Goal: Information Seeking & Learning: Learn about a topic

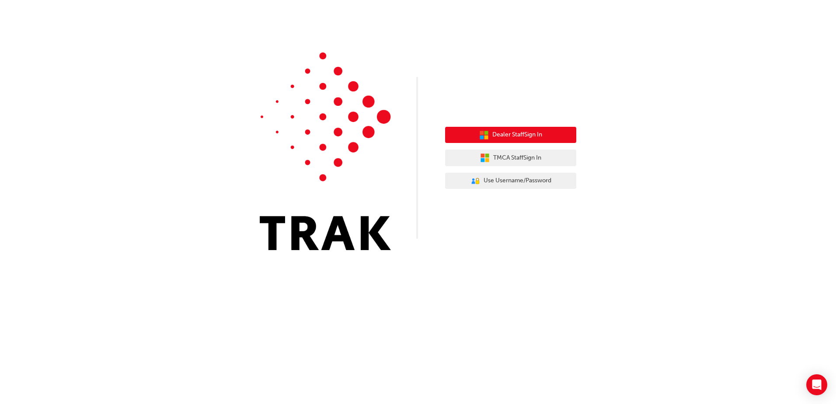
click at [524, 139] on span "Dealer Staff Sign In" at bounding box center [517, 135] width 50 height 10
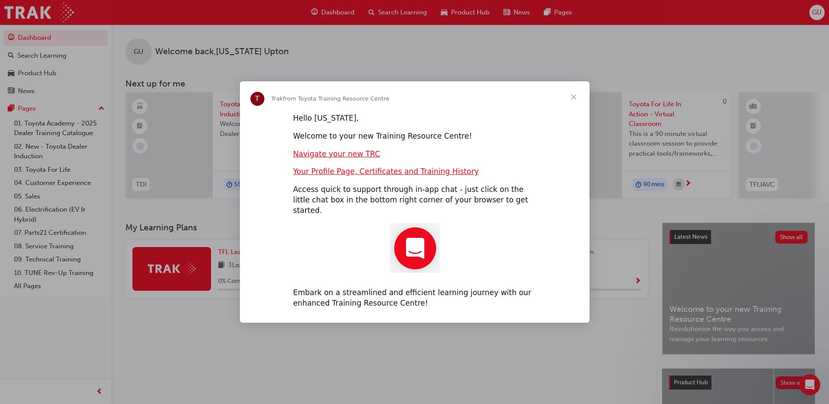
click at [576, 98] on span "Close" at bounding box center [573, 96] width 31 height 31
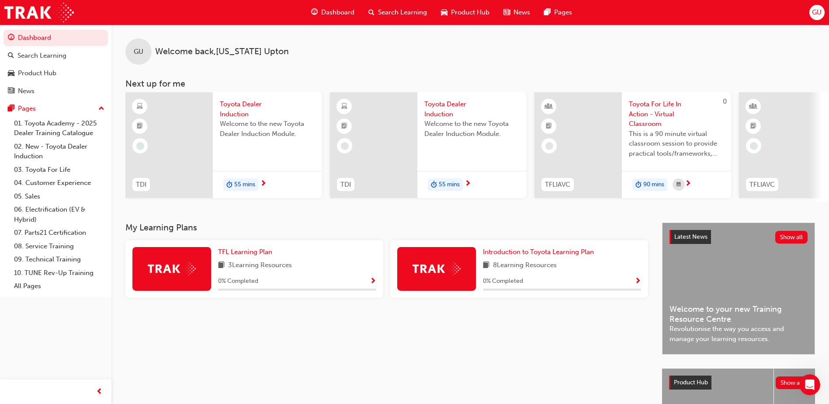
drag, startPoint x: 471, startPoint y: 205, endPoint x: 519, endPoint y: 205, distance: 48.1
click at [519, 202] on div "TDI Toyota Dealer Induction Welcome to the new Toyota Dealer Induction Module. …" at bounding box center [477, 146] width 704 height 109
click at [239, 105] on span "Toyota Dealer Induction" at bounding box center [267, 109] width 95 height 20
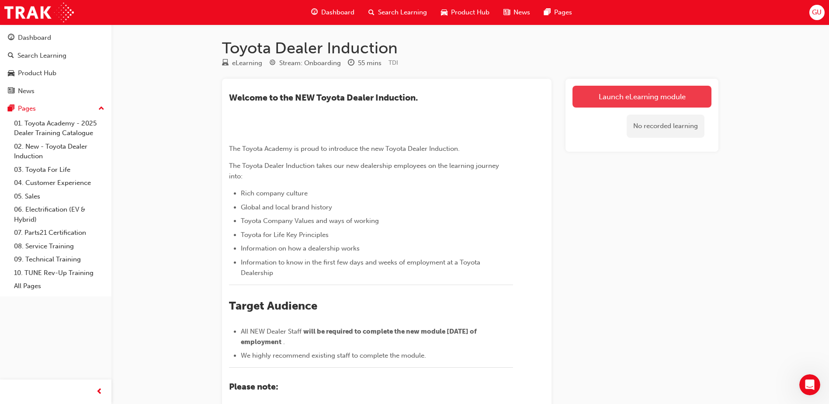
click at [656, 98] on link "Launch eLearning module" at bounding box center [642, 97] width 139 height 22
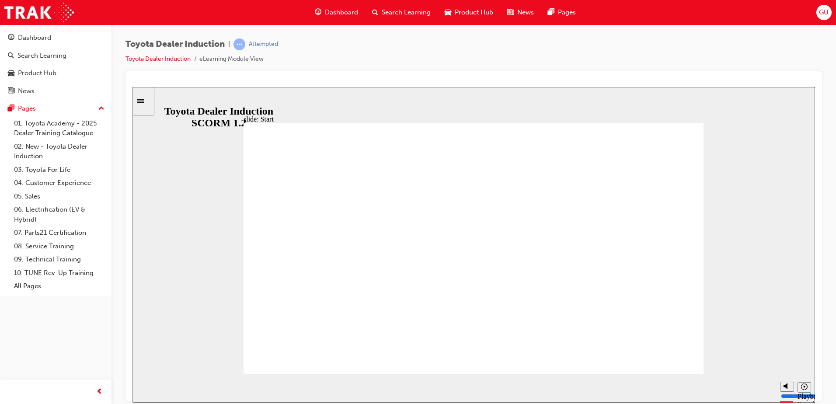
click at [786, 356] on polygon "Mute (Ctrl+Alt+M)" at bounding box center [786, 353] width 2 height 6
type input "8200"
type input "0"
click at [804, 387] on icon "Playback speed" at bounding box center [804, 386] width 7 height 7
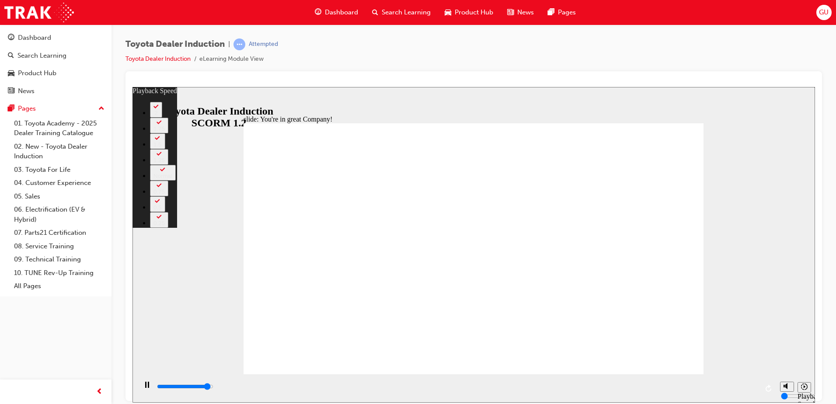
type input "7200"
type input "0"
type input "7500"
click at [165, 149] on button "1.5" at bounding box center [157, 141] width 15 height 16
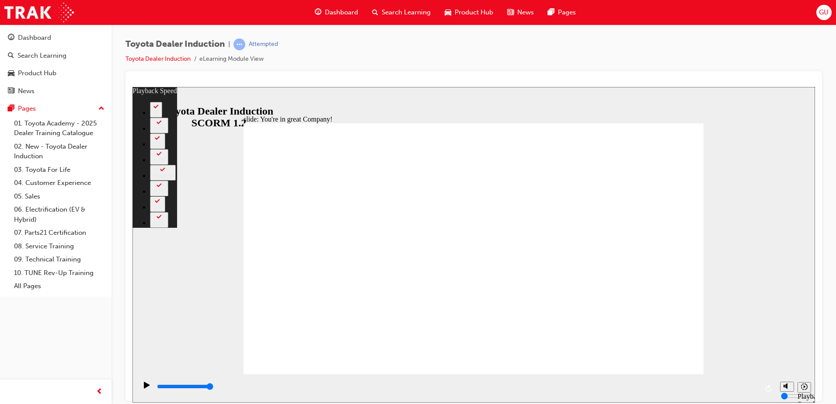
click at [168, 133] on button "1.75" at bounding box center [159, 125] width 18 height 16
type input "156"
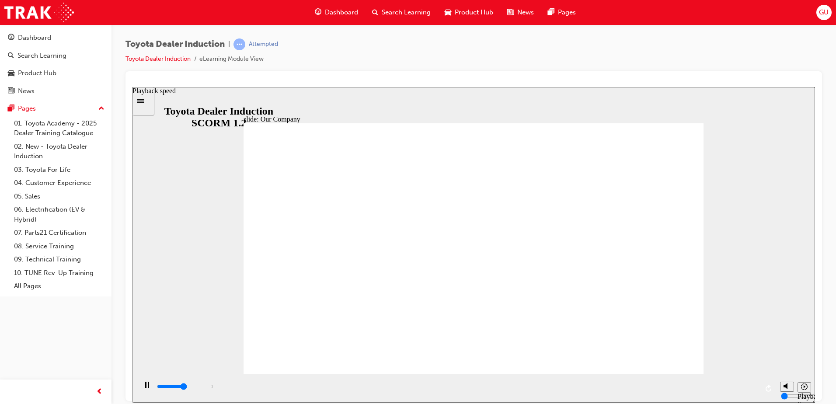
click at [801, 390] on icon "Playback speed" at bounding box center [804, 386] width 7 height 7
click at [488, 46] on div "Toyota Dealer Induction | Attempted Toyota Dealer Induction eLearning Module Vi…" at bounding box center [473, 54] width 697 height 33
click at [802, 385] on icon "Playback speed" at bounding box center [804, 386] width 7 height 7
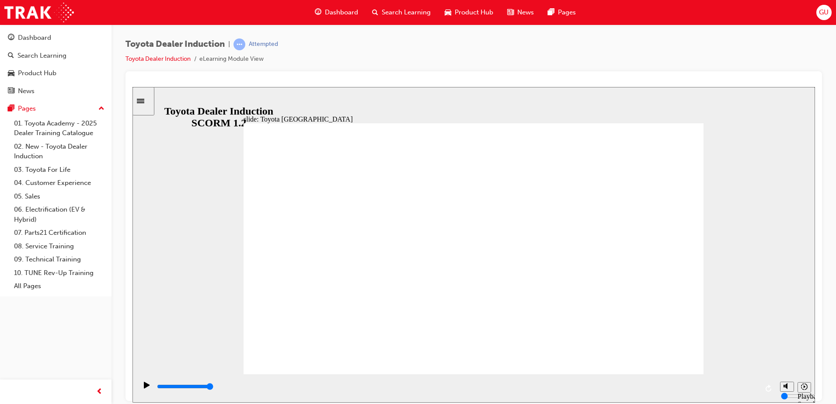
drag, startPoint x: 344, startPoint y: 327, endPoint x: 365, endPoint y: 323, distance: 21.4
drag, startPoint x: 350, startPoint y: 324, endPoint x: 442, endPoint y: 322, distance: 92.7
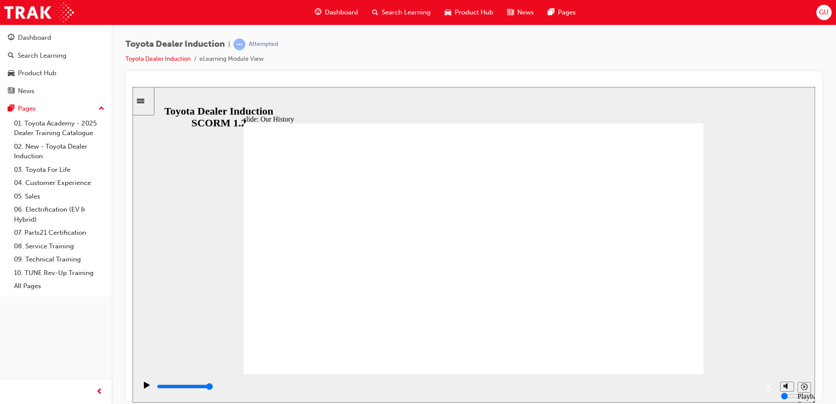
drag, startPoint x: 483, startPoint y: 326, endPoint x: 526, endPoint y: 328, distance: 43.3
drag, startPoint x: 470, startPoint y: 324, endPoint x: 559, endPoint y: 324, distance: 89.6
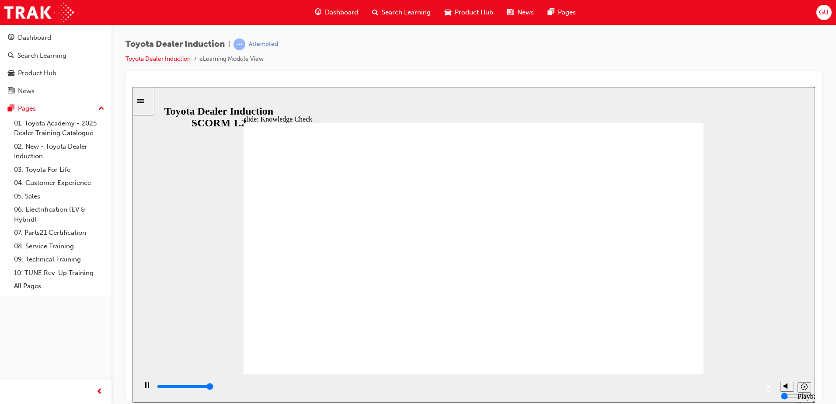
type input "5000"
radio input "true"
type input "5000"
radio input "true"
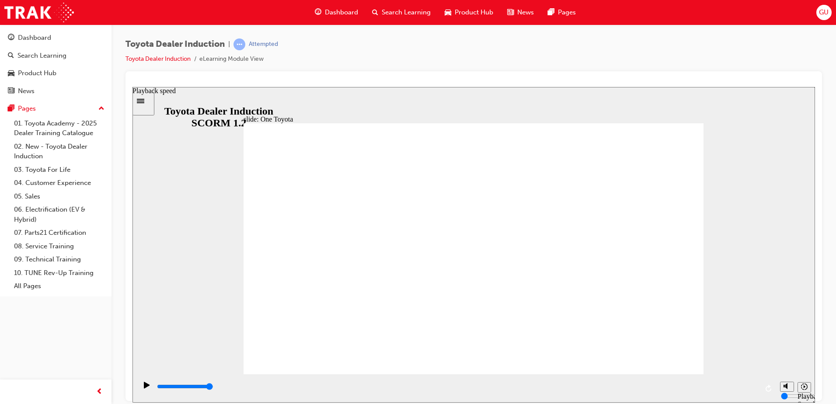
click at [800, 390] on button "Playback speed" at bounding box center [805, 387] width 14 height 10
drag, startPoint x: 620, startPoint y: 321, endPoint x: 592, endPoint y: 293, distance: 39.9
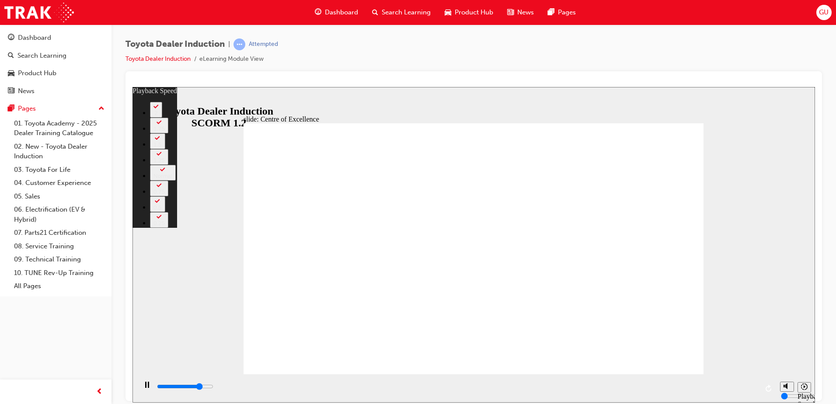
type input "12000"
type input "0"
type input "12500"
type input "1"
type input "12900"
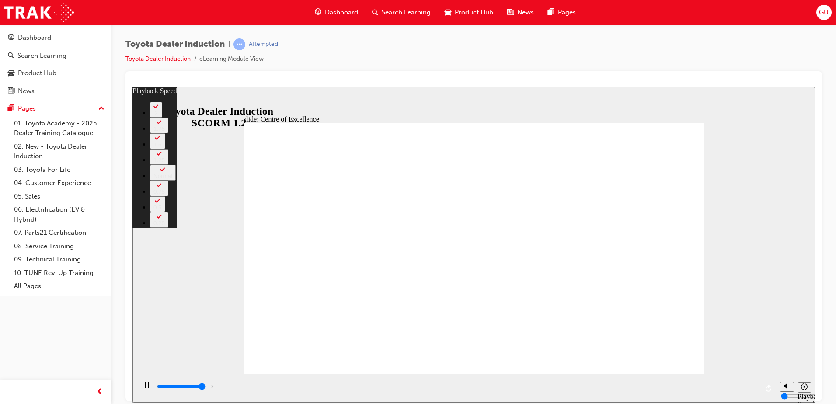
type input "1"
type input "13400"
type input "2"
type input "13900"
type input "2"
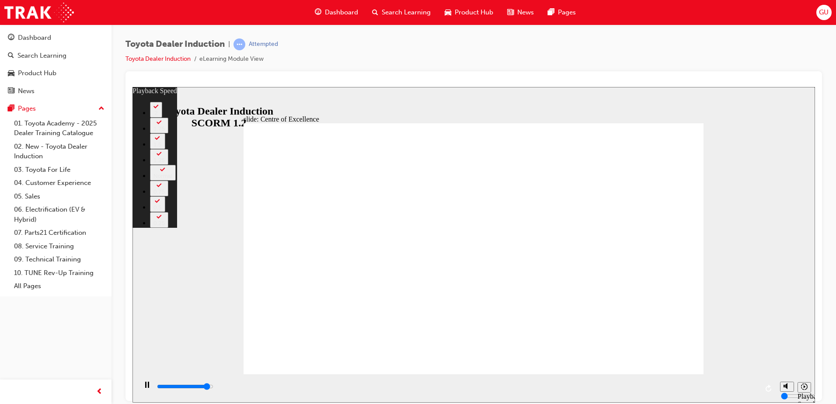
type input "14300"
type input "3"
type input "14800"
type input "3"
type input "15300"
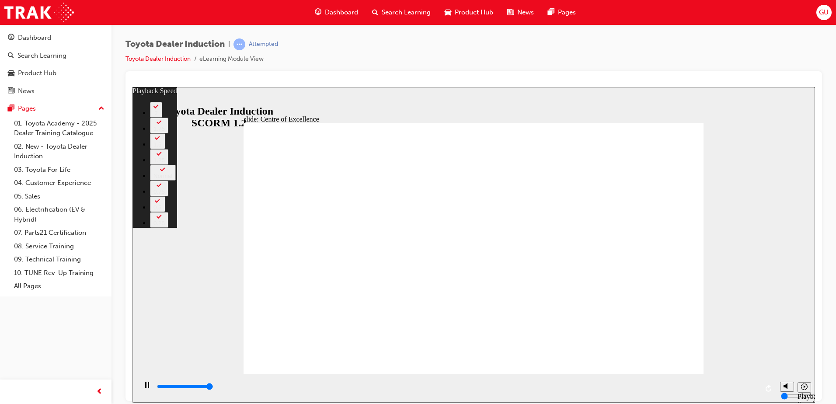
type input "4"
type input "15300"
click at [162, 117] on button "2" at bounding box center [156, 109] width 12 height 16
drag, startPoint x: 424, startPoint y: 301, endPoint x: 415, endPoint y: 305, distance: 9.4
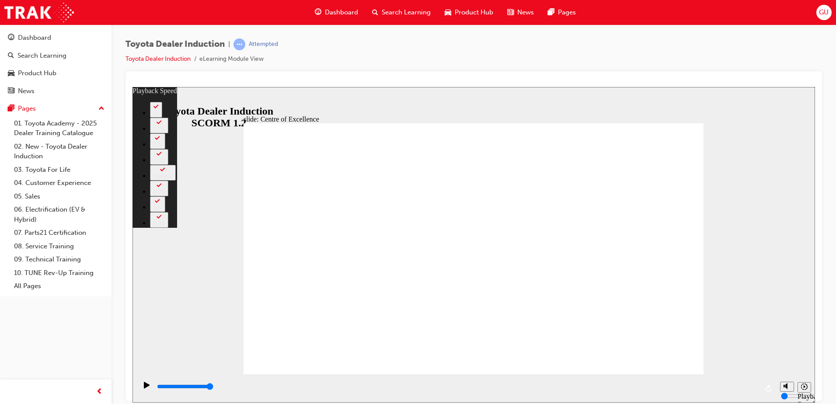
type input "248"
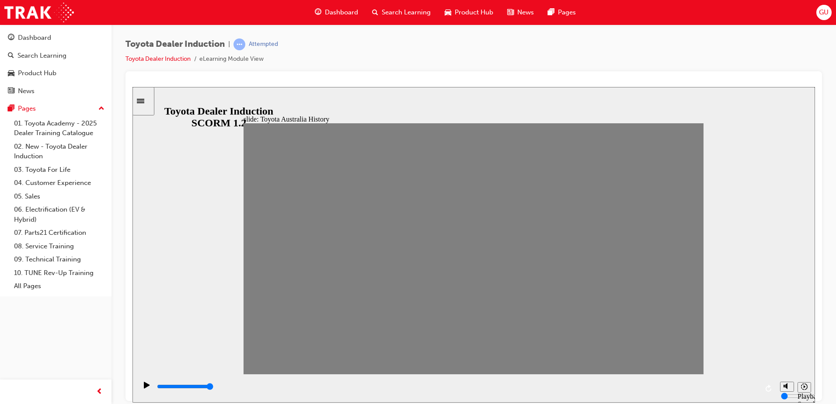
drag, startPoint x: 259, startPoint y: 257, endPoint x: 284, endPoint y: 257, distance: 24.9
type input "7000"
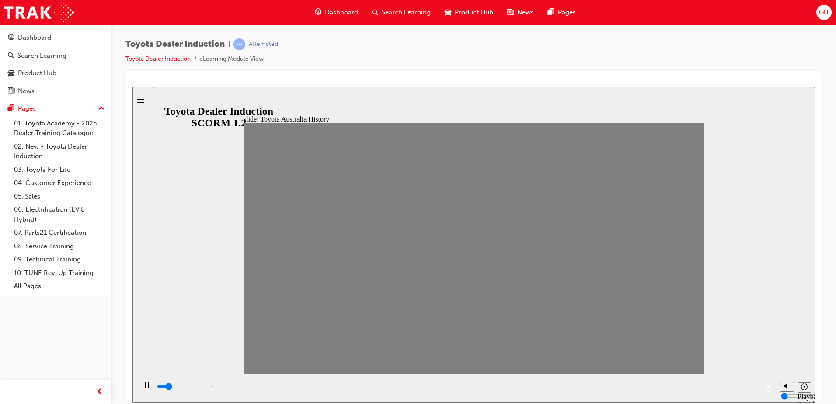
type input "0"
drag, startPoint x: 272, startPoint y: 253, endPoint x: 241, endPoint y: 253, distance: 31.0
type input "0"
type input "1"
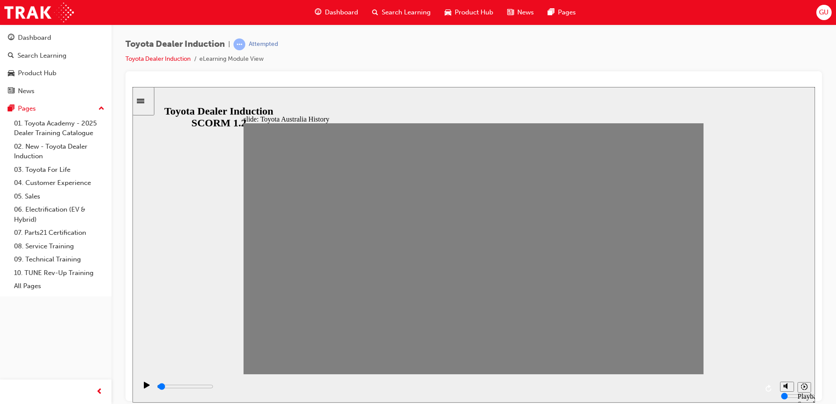
drag, startPoint x: 260, startPoint y: 257, endPoint x: 279, endPoint y: 257, distance: 18.8
drag, startPoint x: 283, startPoint y: 258, endPoint x: 289, endPoint y: 258, distance: 6.6
drag, startPoint x: 284, startPoint y: 253, endPoint x: 294, endPoint y: 253, distance: 10.1
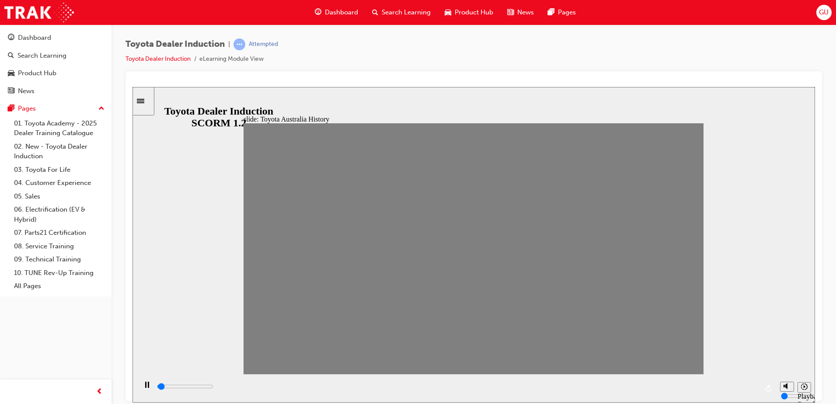
drag, startPoint x: 271, startPoint y: 255, endPoint x: 300, endPoint y: 255, distance: 29.3
drag, startPoint x: 301, startPoint y: 254, endPoint x: 313, endPoint y: 254, distance: 11.4
drag, startPoint x: 318, startPoint y: 255, endPoint x: 330, endPoint y: 255, distance: 11.8
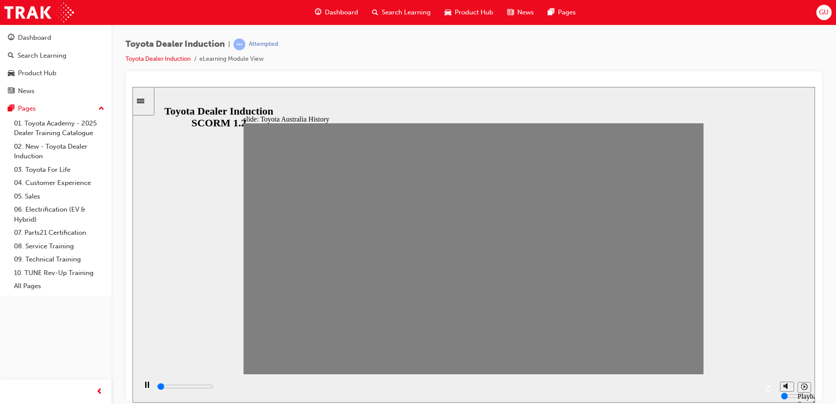
drag, startPoint x: 347, startPoint y: 257, endPoint x: 370, endPoint y: 257, distance: 23.2
drag, startPoint x: 360, startPoint y: 254, endPoint x: 375, endPoint y: 254, distance: 14.9
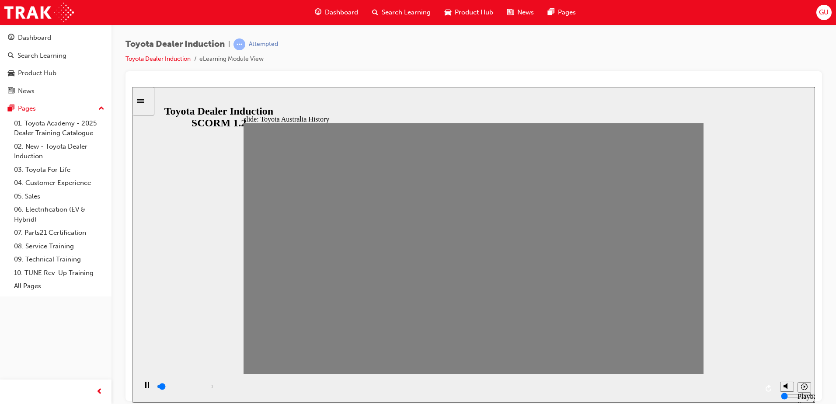
drag, startPoint x: 384, startPoint y: 256, endPoint x: 397, endPoint y: 260, distance: 13.6
drag, startPoint x: 406, startPoint y: 251, endPoint x: 422, endPoint y: 254, distance: 16.5
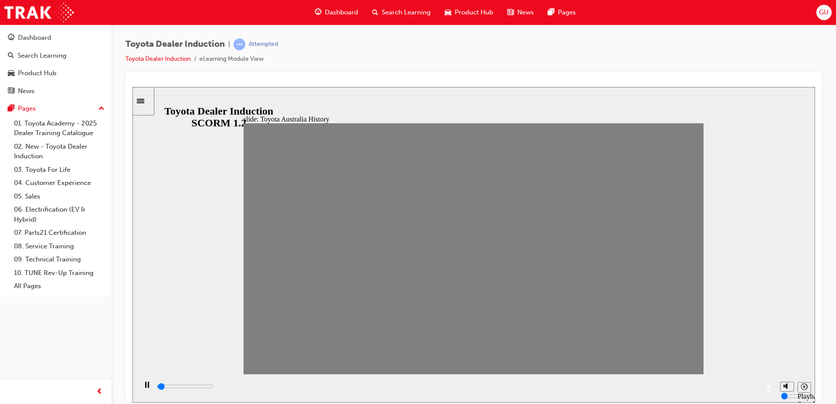
drag, startPoint x: 432, startPoint y: 256, endPoint x: 448, endPoint y: 256, distance: 16.6
drag, startPoint x: 448, startPoint y: 256, endPoint x: 461, endPoint y: 257, distance: 12.7
type input "0"
type input "9"
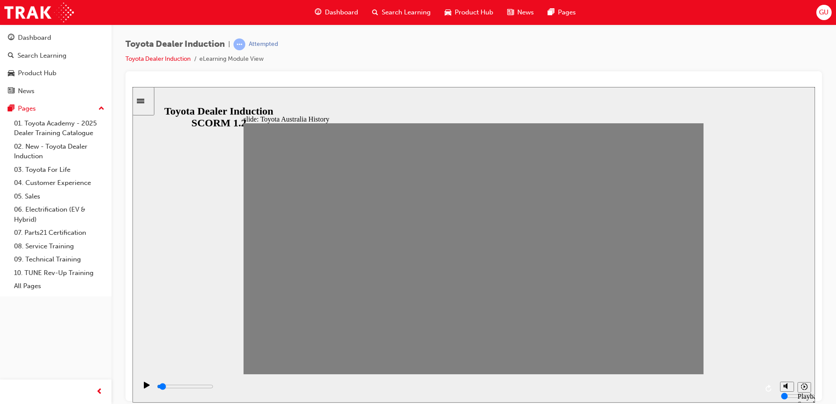
drag, startPoint x: 475, startPoint y: 256, endPoint x: 449, endPoint y: 256, distance: 26.2
type input "7000"
type input "10"
drag, startPoint x: 446, startPoint y: 258, endPoint x: 474, endPoint y: 258, distance: 27.5
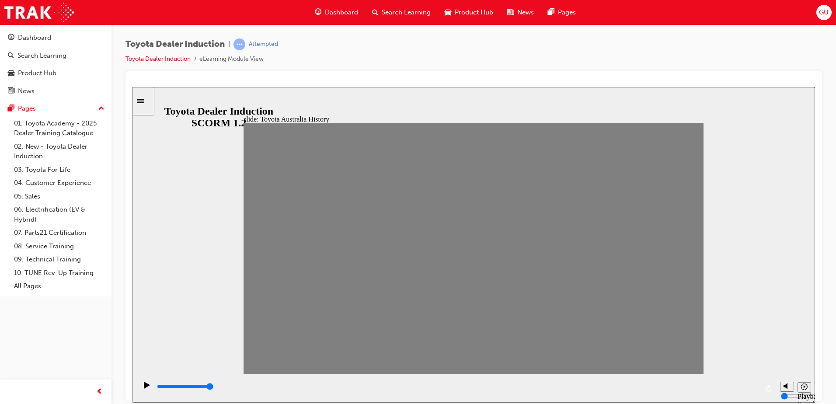
drag, startPoint x: 472, startPoint y: 254, endPoint x: 505, endPoint y: 256, distance: 33.7
type input "0"
type input "11"
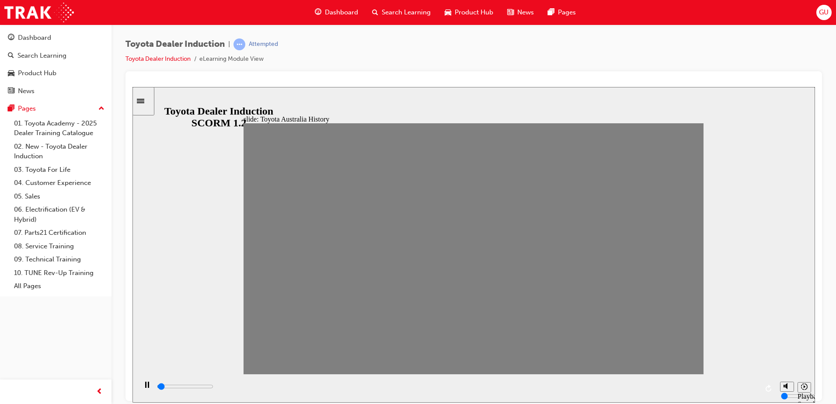
drag, startPoint x: 512, startPoint y: 254, endPoint x: 491, endPoint y: 254, distance: 21.0
type input "0"
type input "12"
drag, startPoint x: 496, startPoint y: 253, endPoint x: 520, endPoint y: 253, distance: 24.5
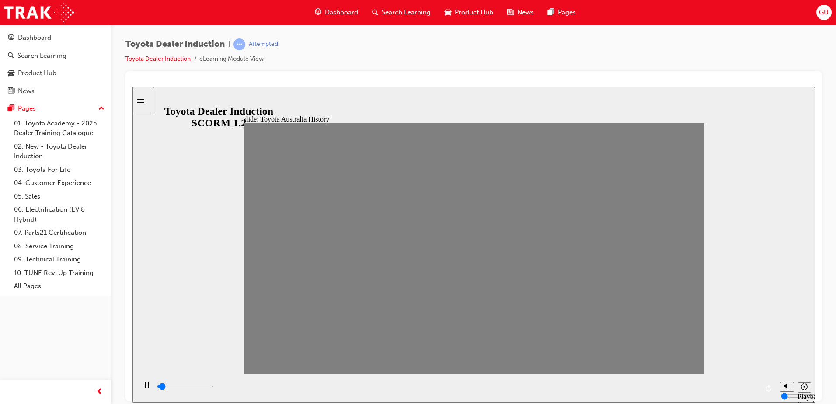
type input "0"
type input "13"
drag, startPoint x: 512, startPoint y: 255, endPoint x: 538, endPoint y: 256, distance: 26.7
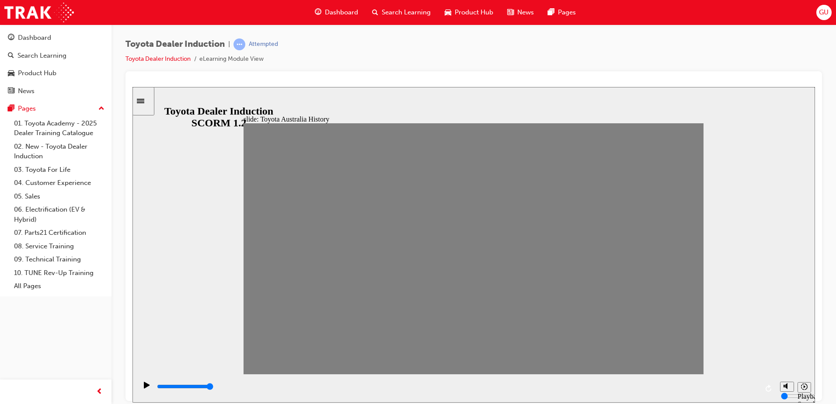
type input "0"
type input "14"
drag, startPoint x: 530, startPoint y: 254, endPoint x: 543, endPoint y: 253, distance: 13.6
drag, startPoint x: 556, startPoint y: 254, endPoint x: 572, endPoint y: 257, distance: 16.4
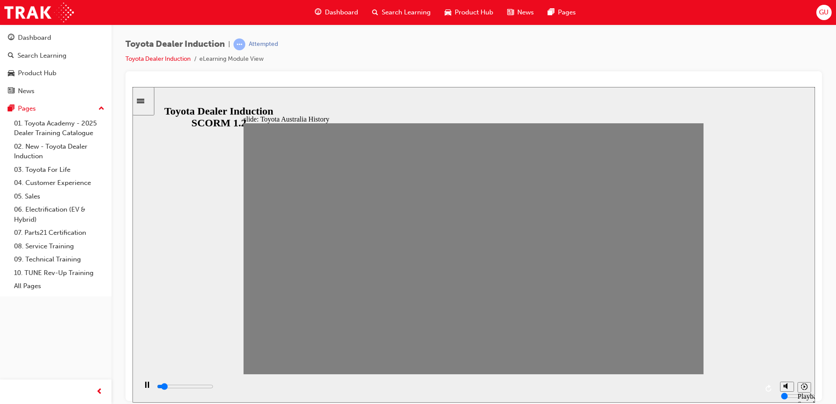
drag, startPoint x: 572, startPoint y: 257, endPoint x: 588, endPoint y: 257, distance: 15.7
drag, startPoint x: 598, startPoint y: 254, endPoint x: 612, endPoint y: 254, distance: 14.0
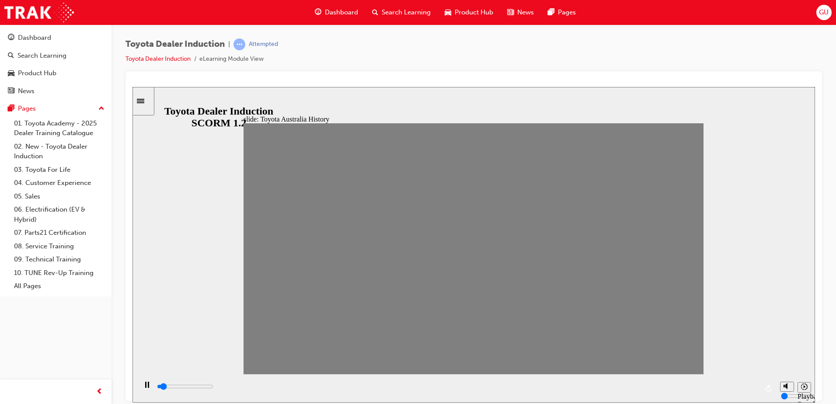
drag, startPoint x: 613, startPoint y: 257, endPoint x: 643, endPoint y: 257, distance: 29.7
drag, startPoint x: 643, startPoint y: 257, endPoint x: 663, endPoint y: 260, distance: 19.9
drag, startPoint x: 663, startPoint y: 260, endPoint x: 681, endPoint y: 257, distance: 18.2
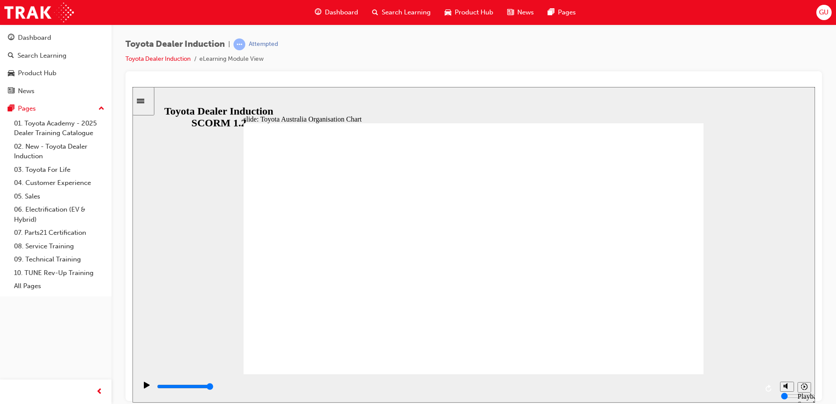
type input "5000"
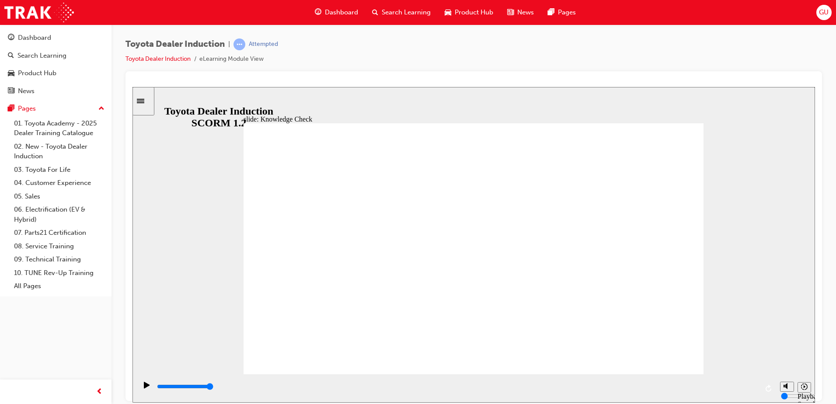
radio input "true"
type input "5000"
radio input "true"
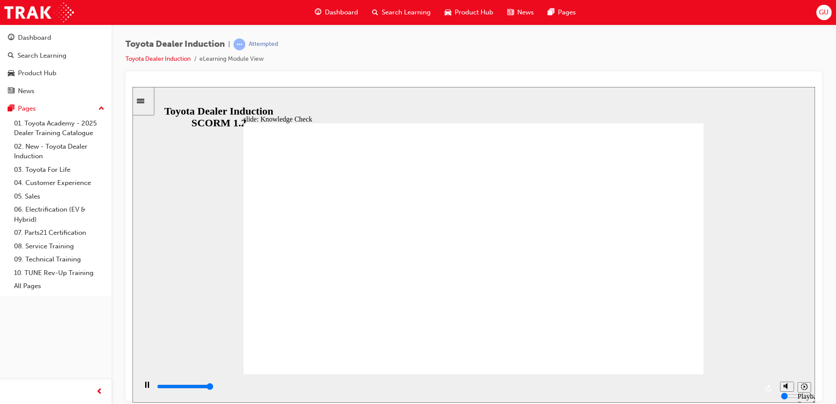
type input "5000"
radio input "true"
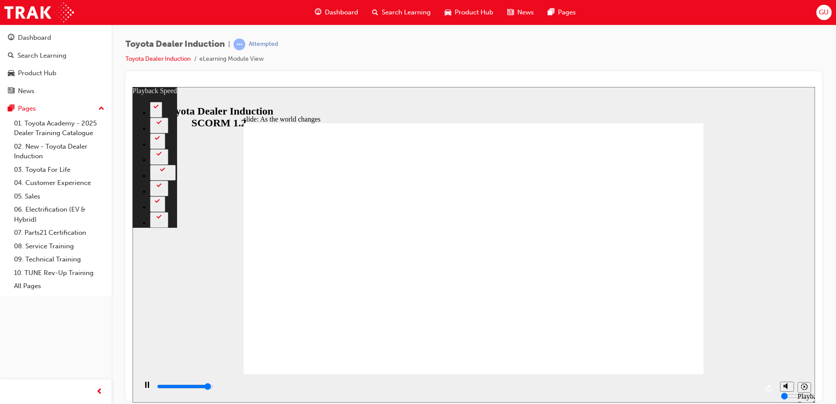
type input "9000"
type input "0"
type input "9200"
click at [162, 117] on button "2" at bounding box center [156, 109] width 12 height 16
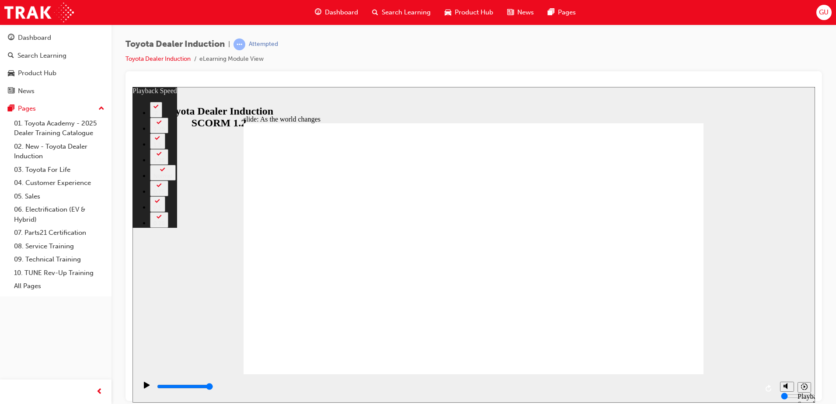
type input "128"
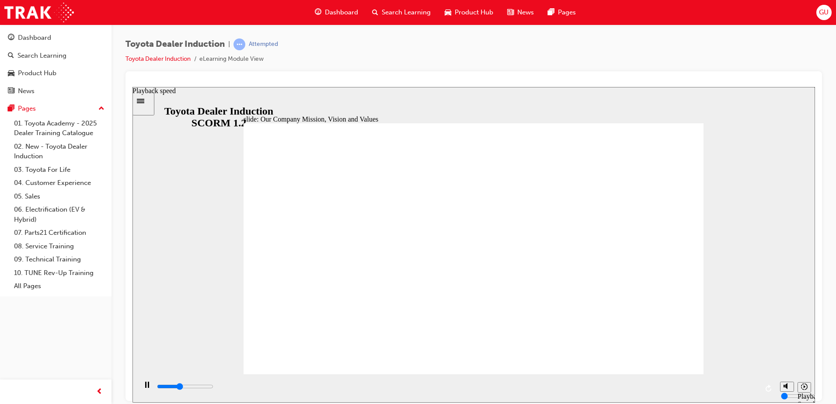
click at [798, 382] on button "Playback speed" at bounding box center [805, 387] width 14 height 10
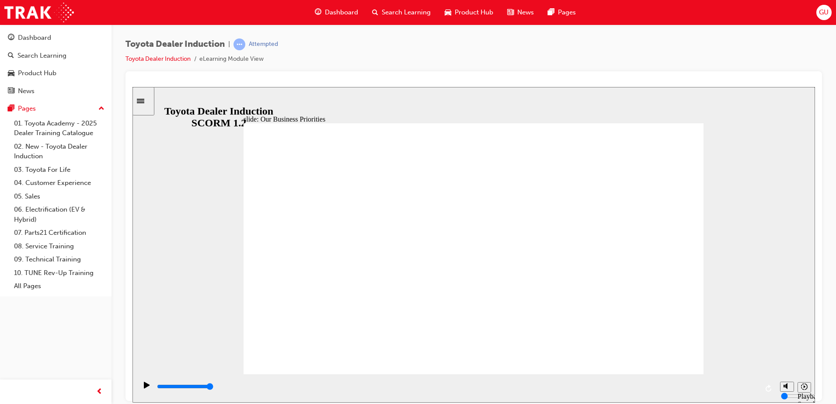
click at [81, 373] on div "Dashboard Search Learning Product Hub News Pages Pages 01. Toyota Academy - 202…" at bounding box center [55, 191] width 111 height 382
type input "5000"
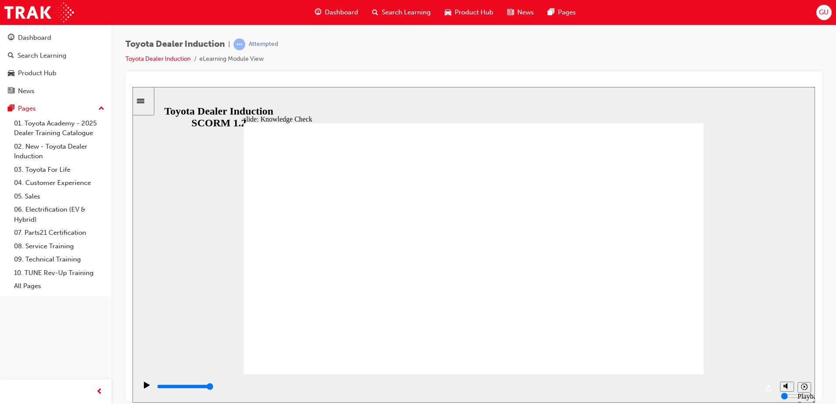
type input "h"
type input "ha"
type input "hap"
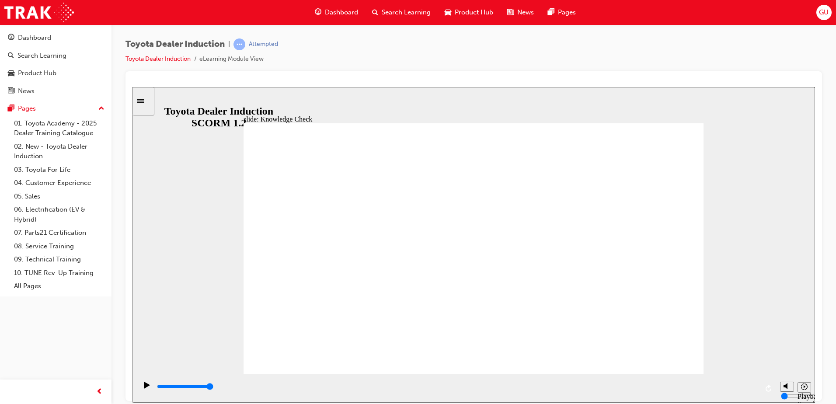
type input "hap"
type input "happ"
type input "happi"
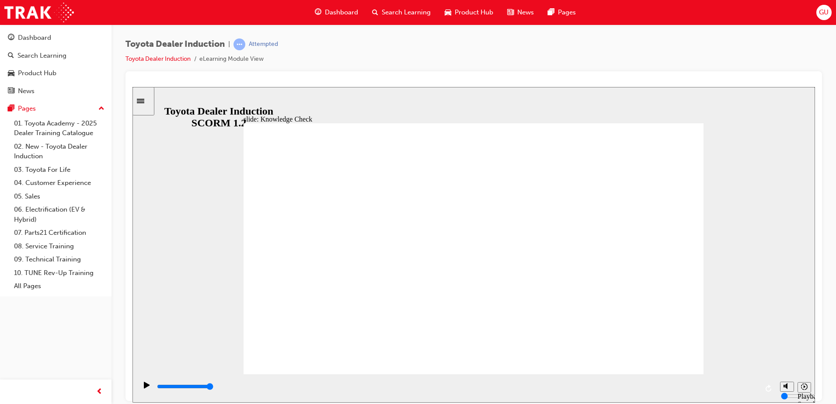
type input "happin"
type input "happine"
type input "happines"
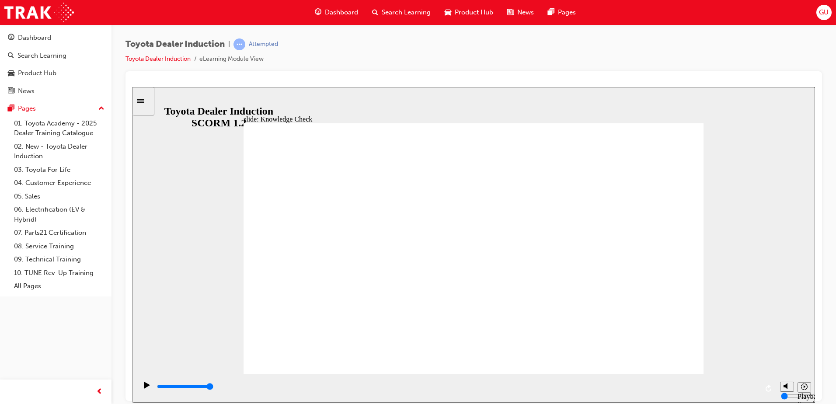
type input "happines"
type input "happiness"
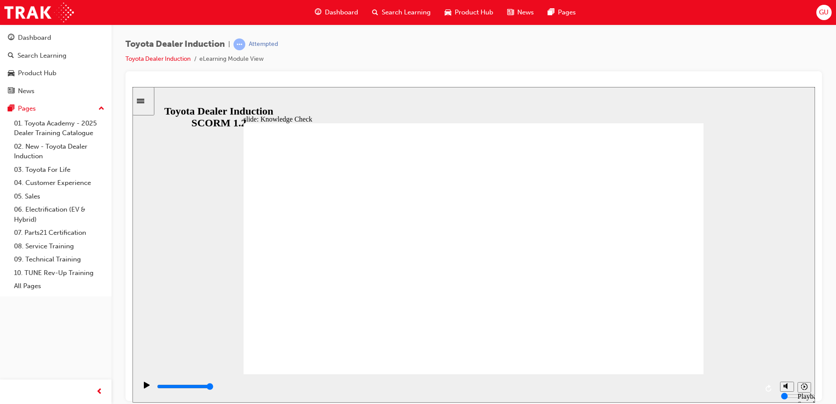
type input "happiness"
type input "5000"
type input "h"
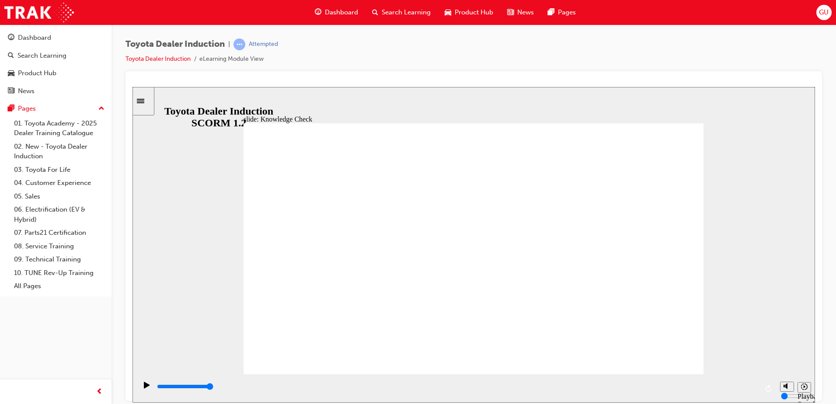
type input "ha"
type input "hap"
type input "happ"
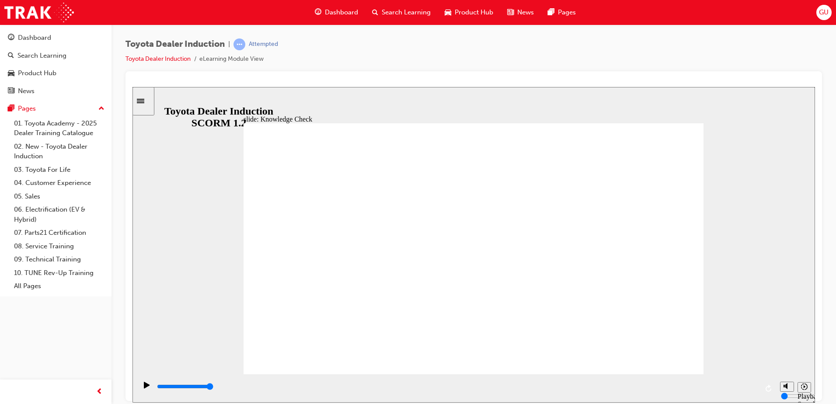
type input "happ"
type input "happy"
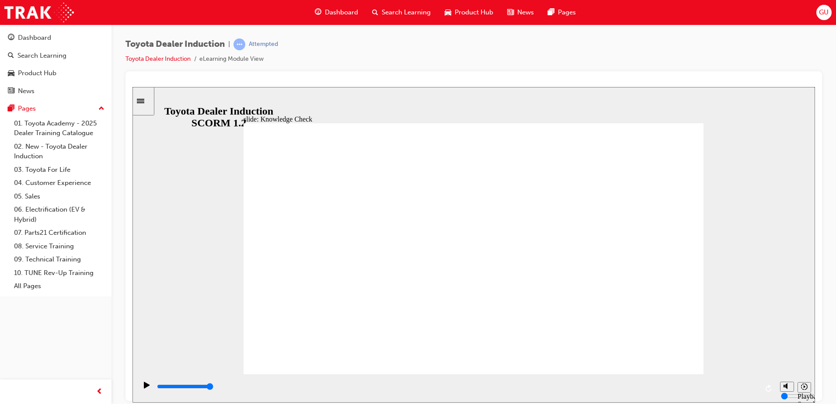
type input "happy"
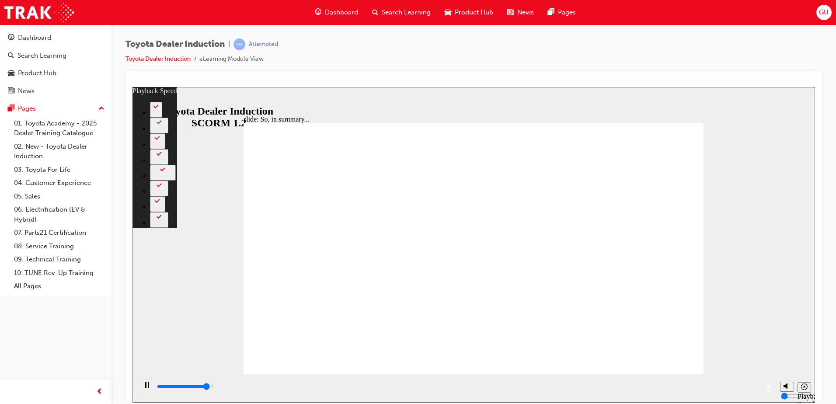
type input "6100"
type input "0"
type input "6500"
type input "0"
type input "6500"
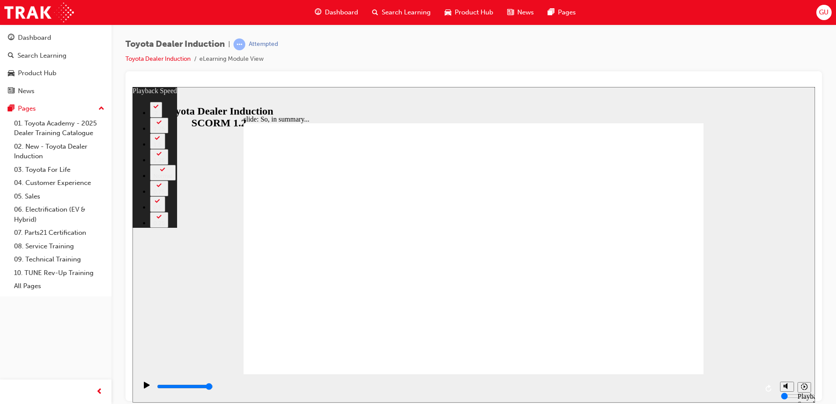
click at [159, 116] on div "2" at bounding box center [155, 112] width 5 height 7
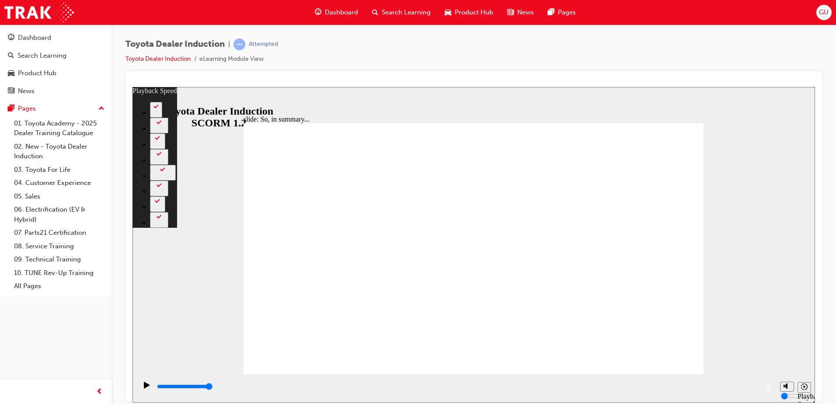
type input "128"
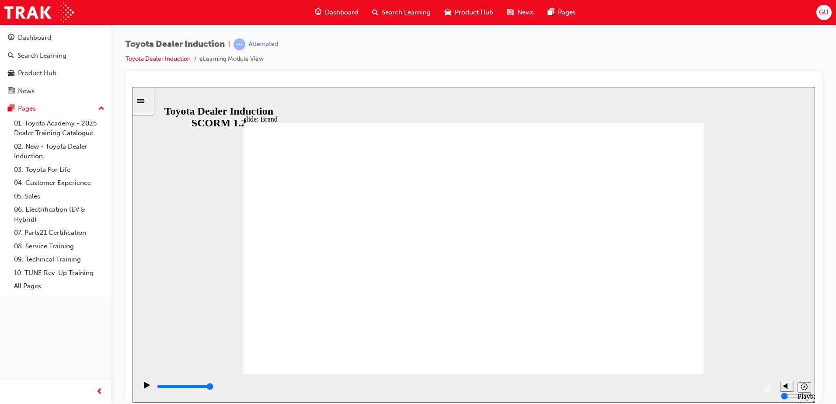
click at [806, 390] on icon "Playback speed" at bounding box center [804, 386] width 7 height 7
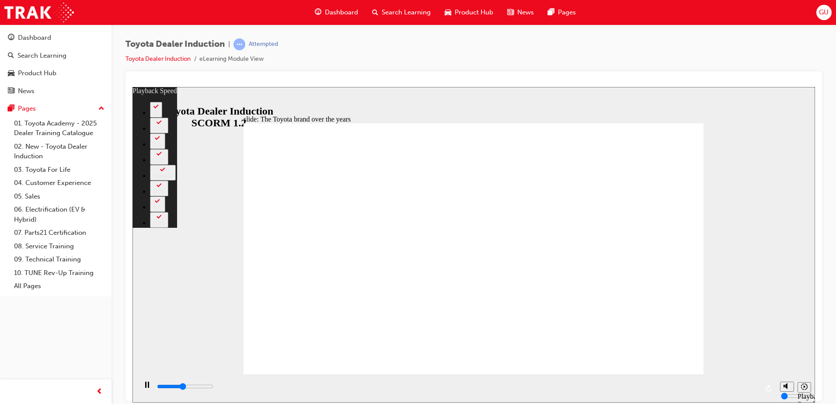
type input "3800"
type input "0"
type input "4200"
type input "0"
type input "4700"
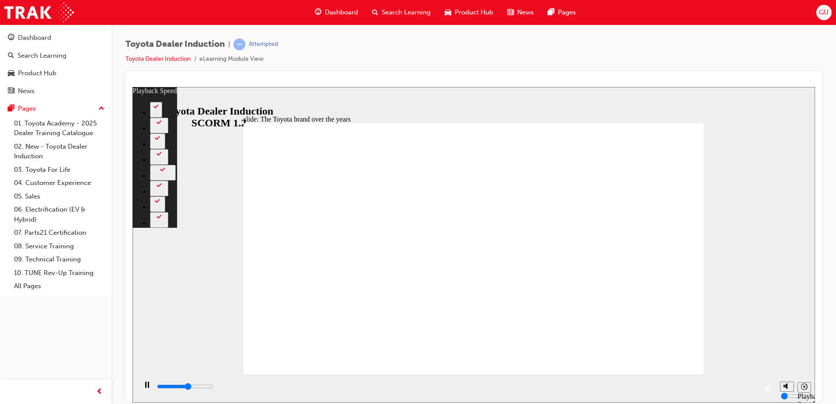
type input "1"
type input "5300"
type input "1"
type input "5800"
type input "2"
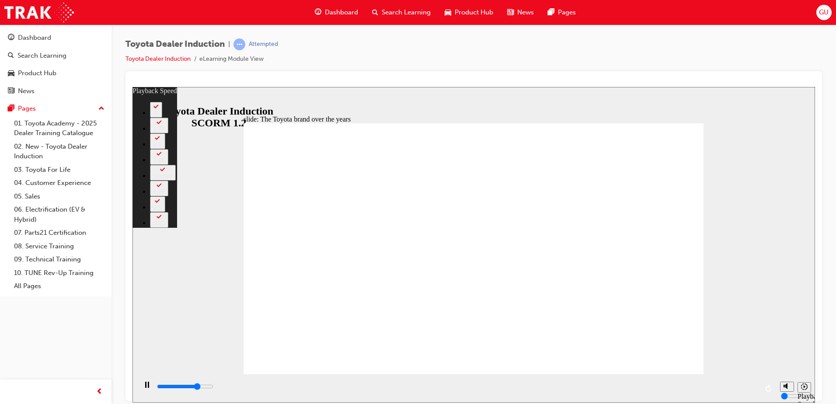
type input "6400"
type input "3"
type input "6900"
type input "3"
type input "7400"
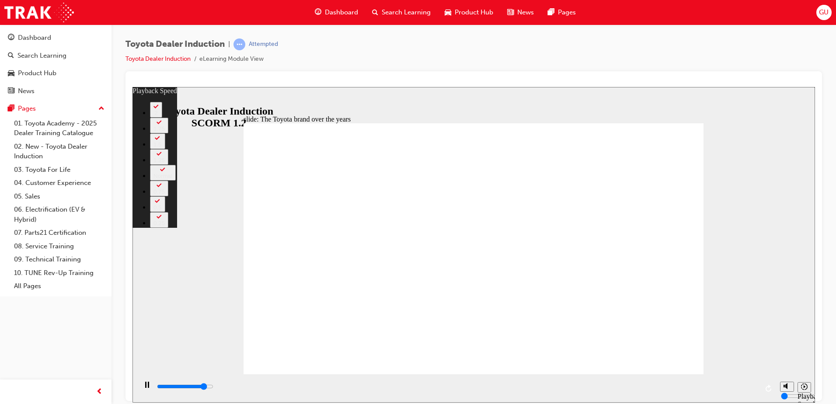
type input "4"
type input "7900"
type input "4"
type input "8400"
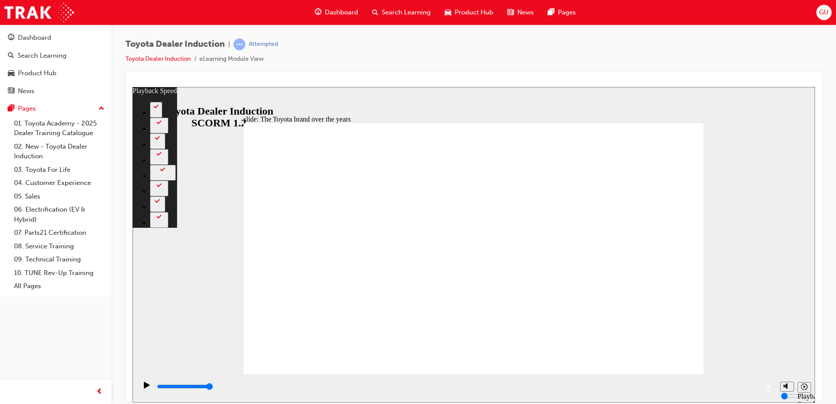
type input "165"
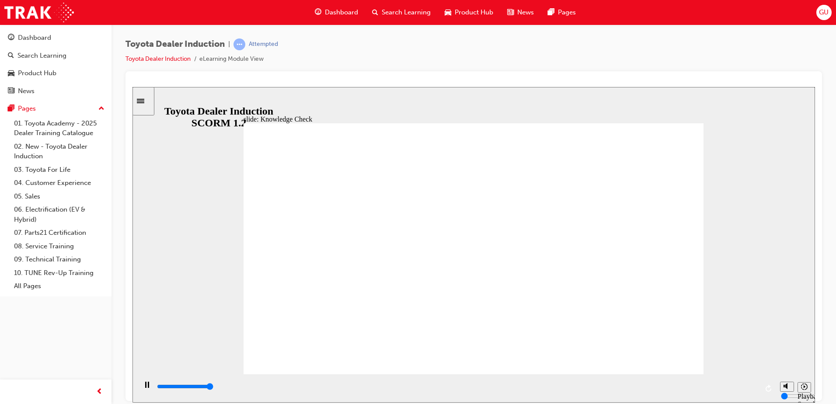
type input "5000"
radio input "true"
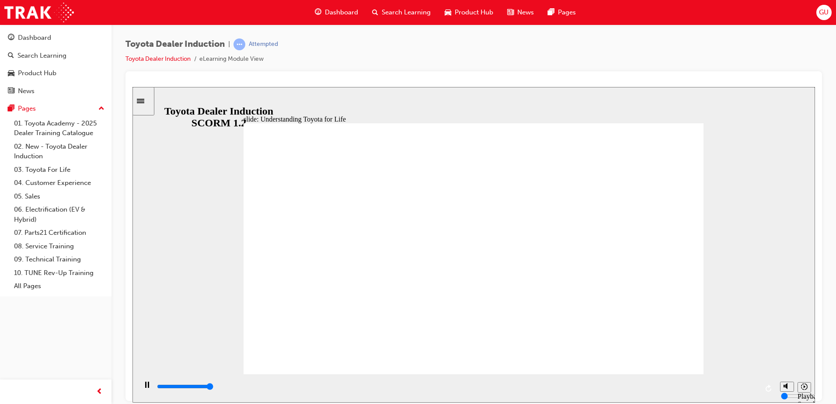
type input "16000"
click at [809, 388] on button "Playback speed" at bounding box center [805, 387] width 14 height 10
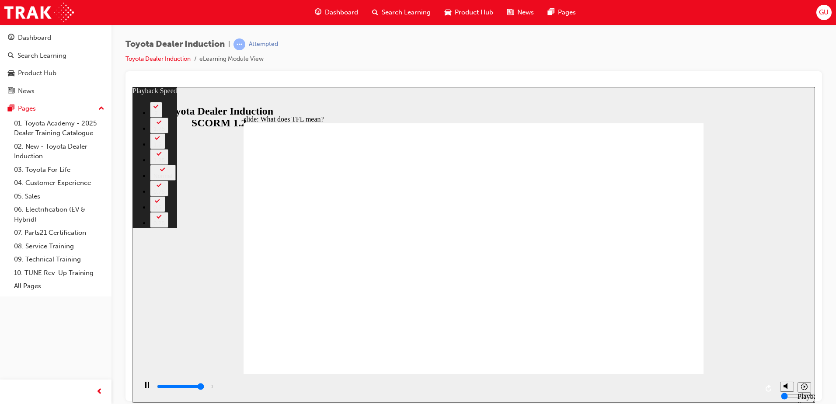
type input "8800"
type input "0"
type input "9200"
type input "0"
type input "9800"
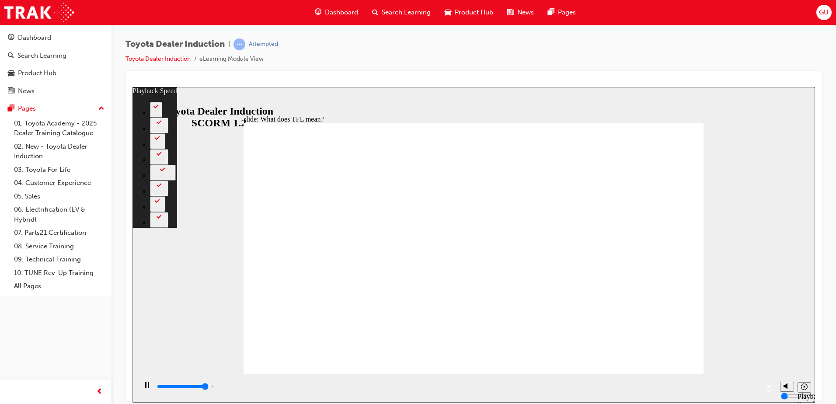
type input "1"
type input "9900"
type input "1"
type input "10200"
type input "1"
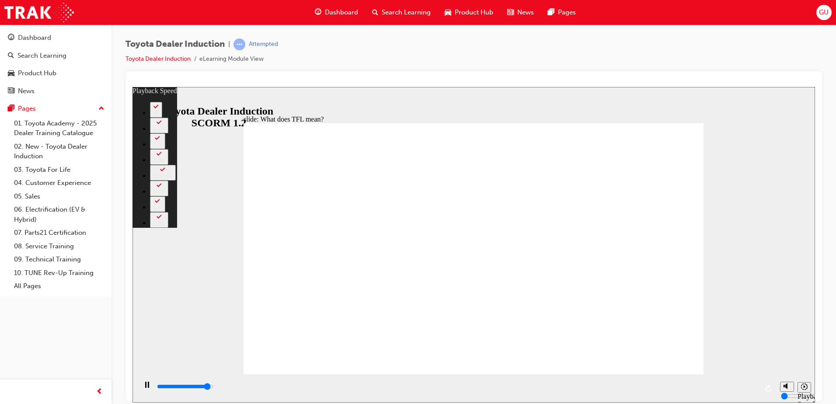
type input "10300"
type input "2"
type input "10800"
click at [162, 117] on button "2" at bounding box center [156, 109] width 12 height 16
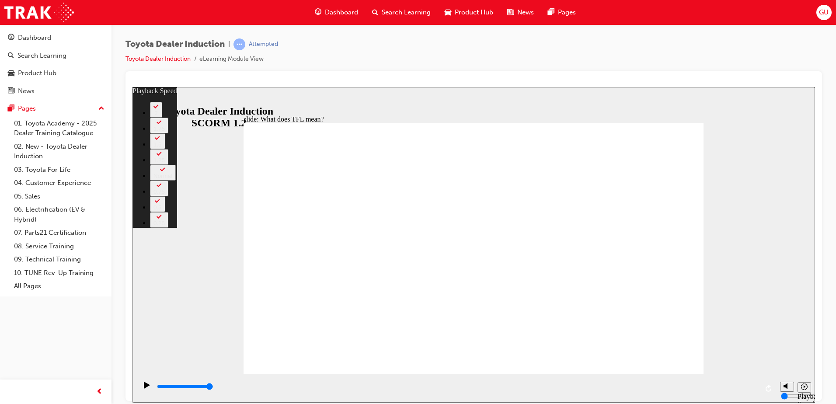
click at [752, 258] on div "slide: What does TFL mean? Rectangle 2 playback speed 2 1.75 1.5 1.25 Normal 0.…" at bounding box center [473, 245] width 683 height 316
type input "139"
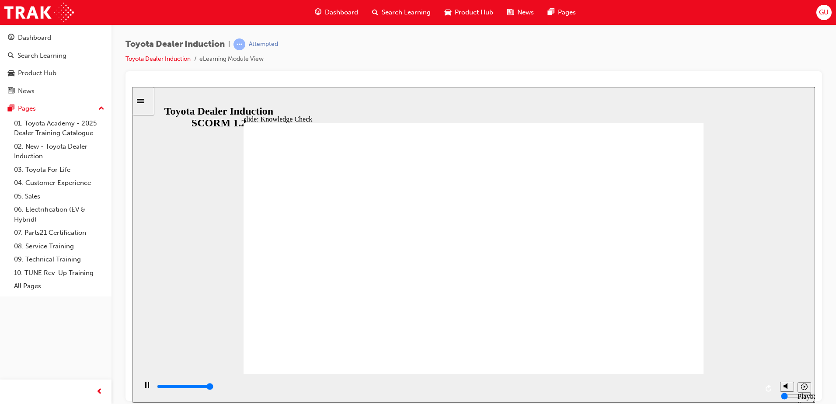
type input "5000"
radio input "true"
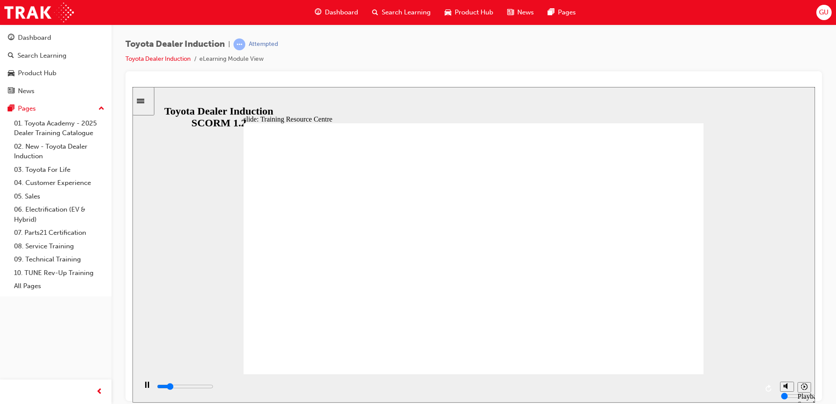
type input "5000"
radio input "true"
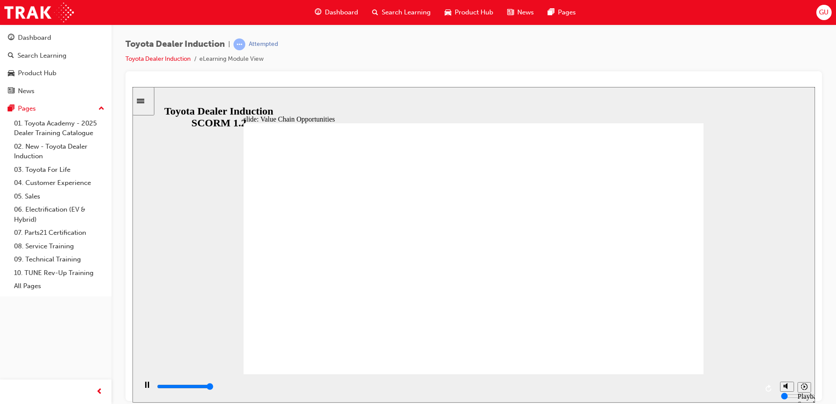
type input "11300"
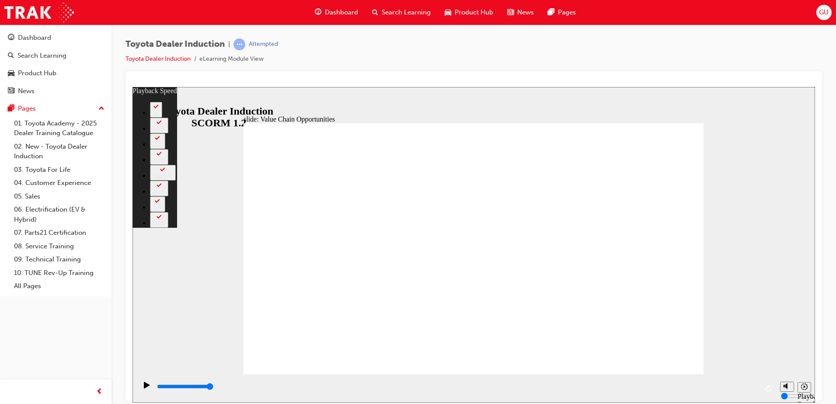
type input "64"
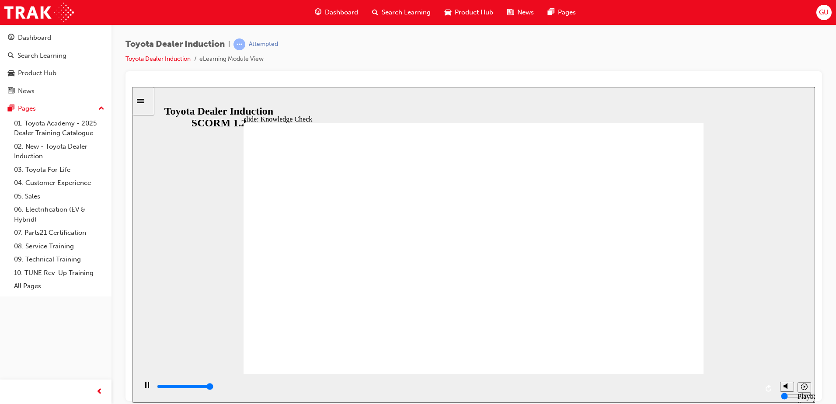
type input "5000"
radio input "true"
type input "5000"
radio input "true"
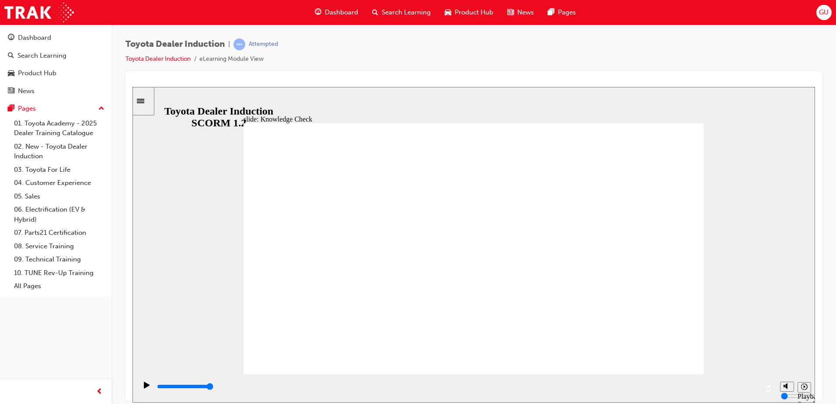
type input "14300"
